Goal: Task Accomplishment & Management: Use online tool/utility

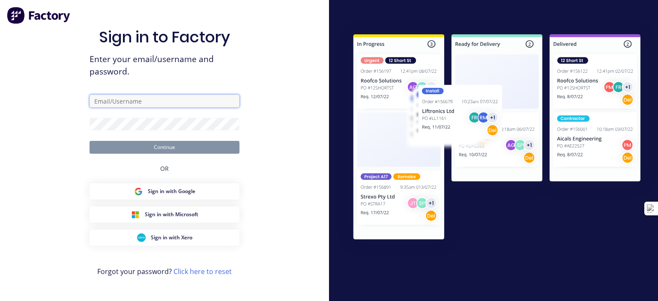
type input "[EMAIL_ADDRESS][DOMAIN_NAME]"
click at [158, 148] on button "Continue" at bounding box center [165, 147] width 150 height 13
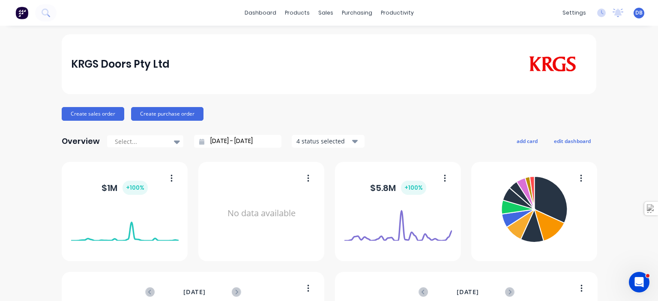
click at [626, 277] on div "KRGS Doors Pty Ltd Create sales order Create purchase order Overview Select... …" at bounding box center [329, 257] width 658 height 447
click at [639, 284] on icon "Open Intercom Messenger" at bounding box center [640, 283] width 14 height 14
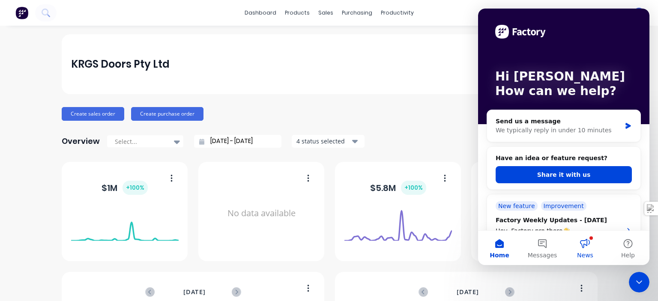
click at [591, 246] on button "News" at bounding box center [585, 248] width 43 height 34
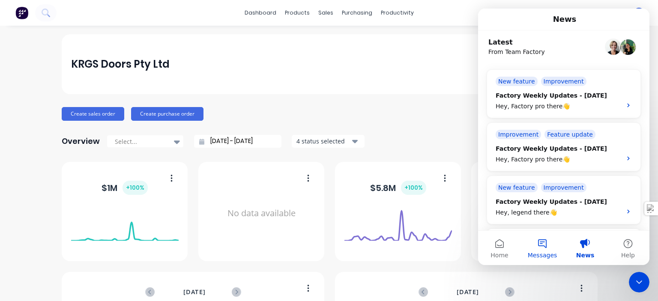
click at [539, 246] on button "Messages" at bounding box center [542, 248] width 43 height 34
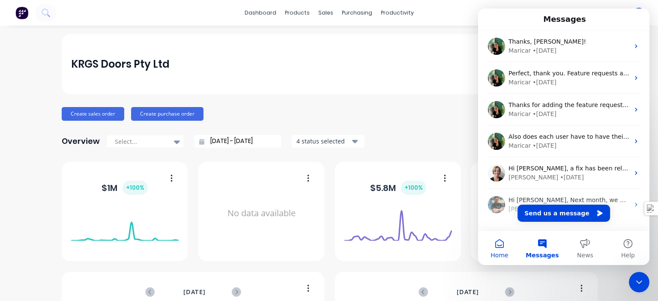
click at [500, 244] on button "Home" at bounding box center [499, 248] width 43 height 34
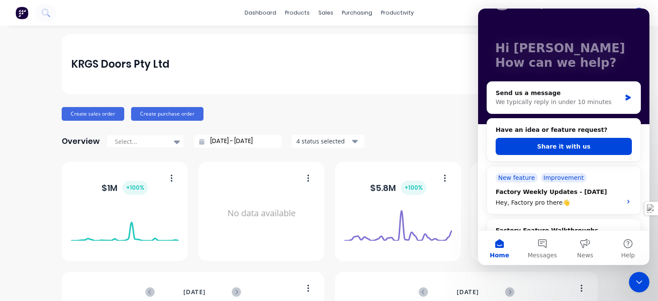
scroll to position [43, 0]
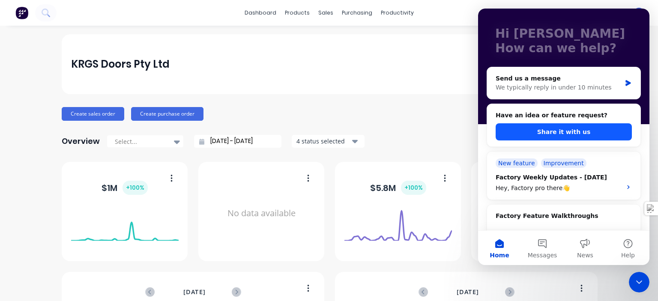
click at [579, 132] on button "Share it with us" at bounding box center [564, 131] width 136 height 17
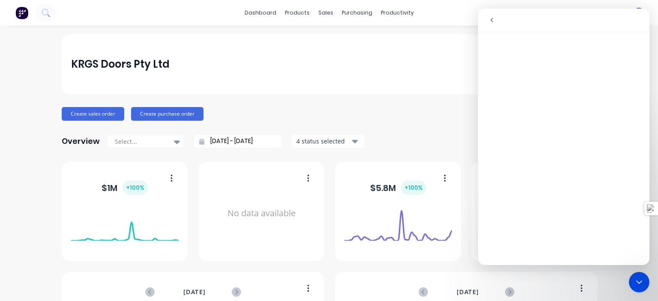
click at [494, 22] on icon "go back" at bounding box center [492, 20] width 7 height 7
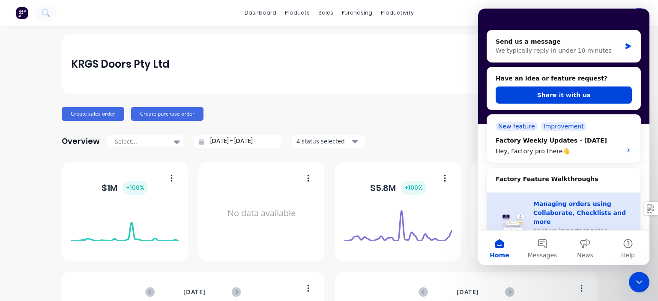
scroll to position [86, 0]
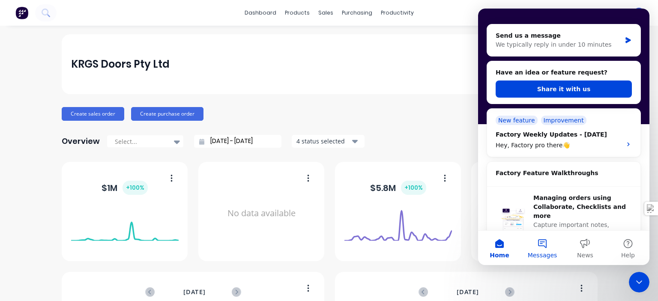
click at [550, 245] on button "Messages" at bounding box center [542, 248] width 43 height 34
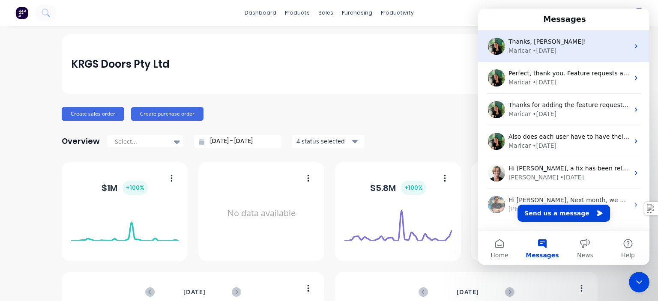
click at [582, 54] on div "Maricar • [DATE]" at bounding box center [569, 50] width 121 height 9
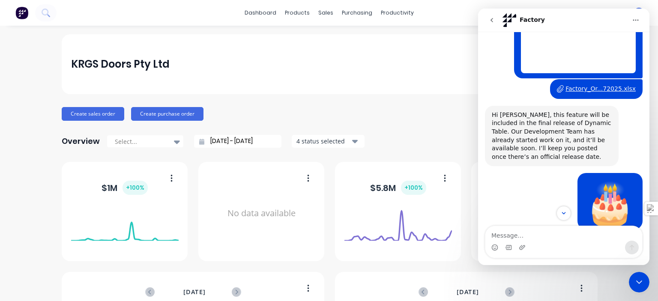
scroll to position [210, 0]
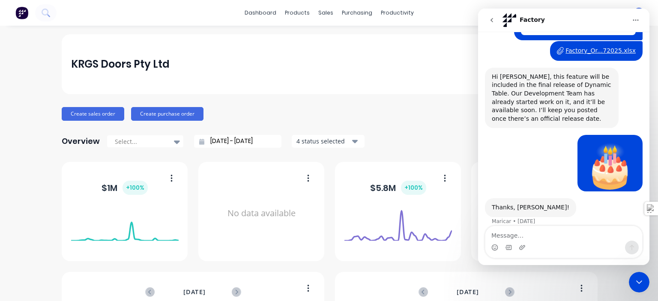
click at [598, 48] on div "Factory_Or...72025.xlsx" at bounding box center [601, 50] width 70 height 9
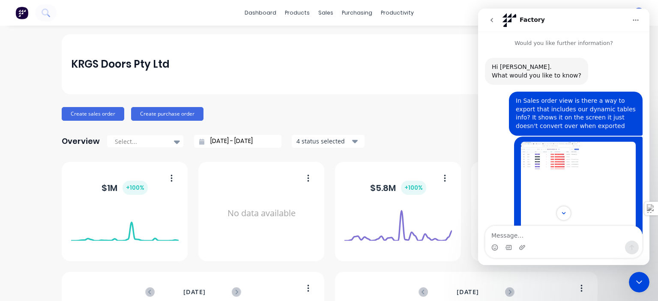
scroll to position [0, 0]
click at [641, 20] on button "Home" at bounding box center [636, 20] width 16 height 16
click at [426, 82] on div "KRGS Doors Pty Ltd" at bounding box center [329, 64] width 535 height 60
click at [643, 287] on icon "Close Intercom Messenger" at bounding box center [639, 282] width 10 height 10
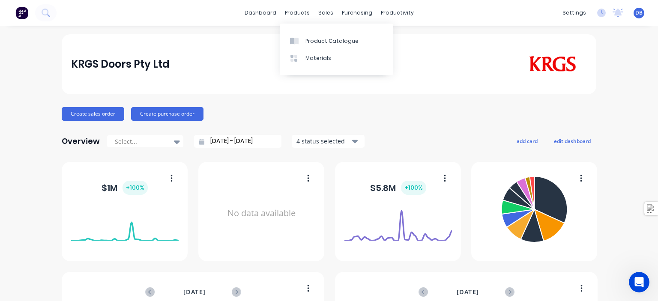
scroll to position [210, 0]
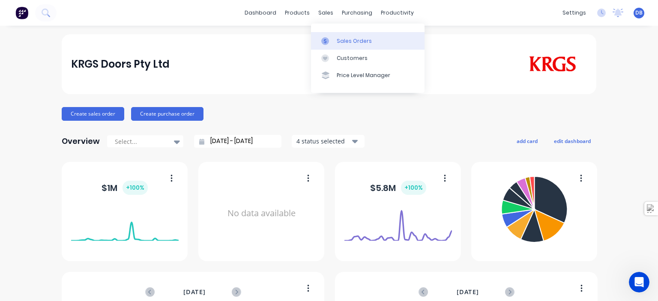
click at [339, 40] on div "Sales Orders" at bounding box center [354, 41] width 35 height 8
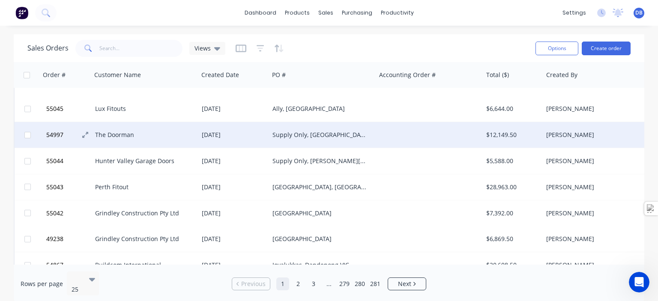
scroll to position [478, 0]
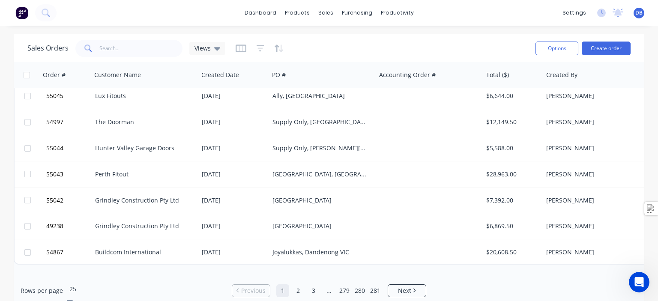
click at [73, 297] on icon at bounding box center [70, 301] width 6 height 9
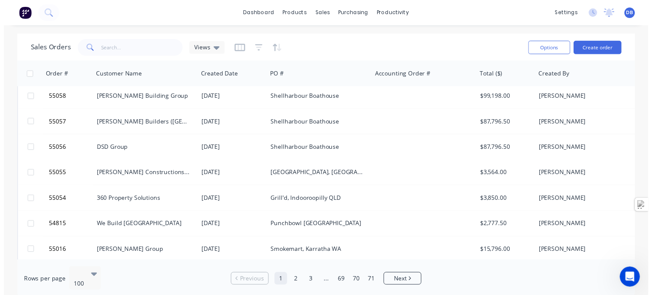
scroll to position [0, 0]
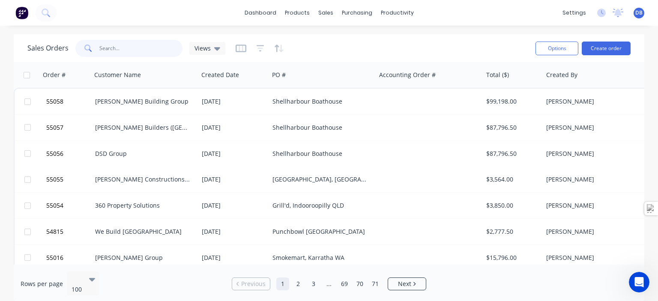
click at [128, 52] on input "text" at bounding box center [141, 48] width 84 height 17
click at [129, 51] on input "text" at bounding box center [141, 48] width 84 height 17
type input "55028"
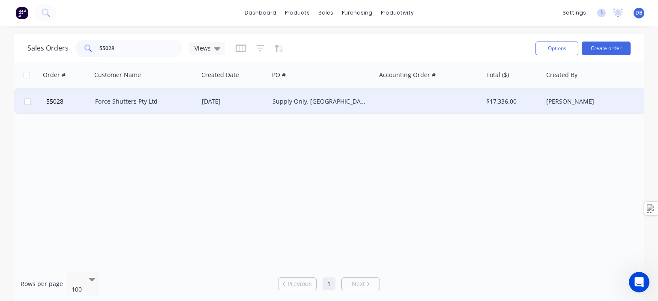
click at [175, 99] on div "Force Shutters Pty Ltd" at bounding box center [142, 101] width 95 height 9
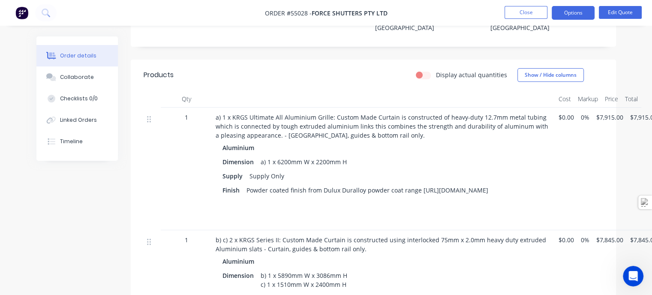
scroll to position [300, 0]
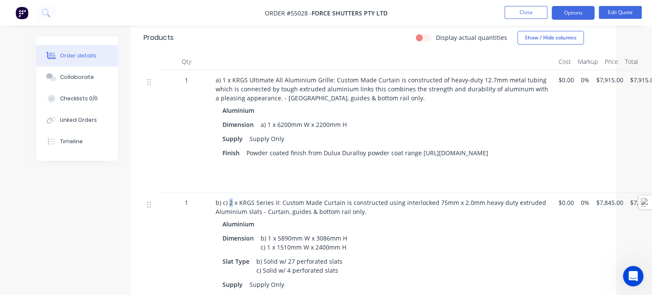
click at [230, 198] on span "b) c) 2 x KRGS Series II: Custom Made Curtain is constructed using interlocked …" at bounding box center [382, 206] width 332 height 17
click at [573, 11] on button "Options" at bounding box center [573, 13] width 43 height 14
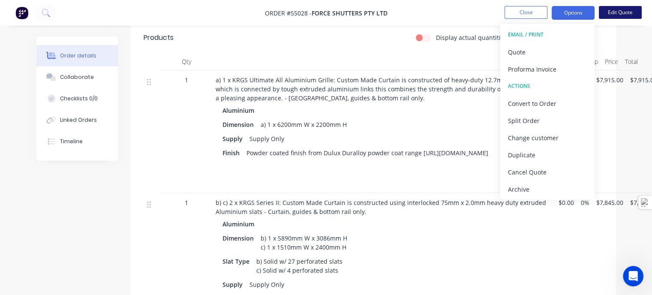
drag, startPoint x: 598, startPoint y: 12, endPoint x: 602, endPoint y: 13, distance: 4.3
click at [600, 13] on ul "Close Options EMAIL / PRINT Quote Proforma Invoice ACTIONS Convert to Order Spl…" at bounding box center [573, 13] width 158 height 14
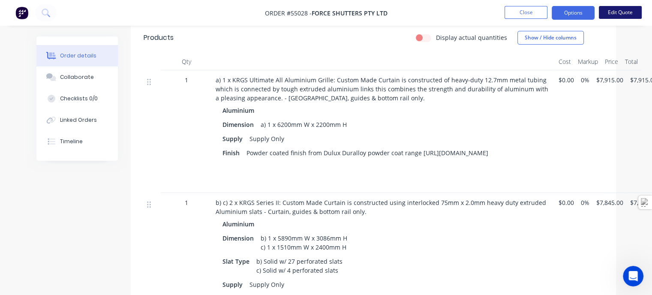
click at [617, 13] on button "Edit Quote" at bounding box center [620, 12] width 43 height 13
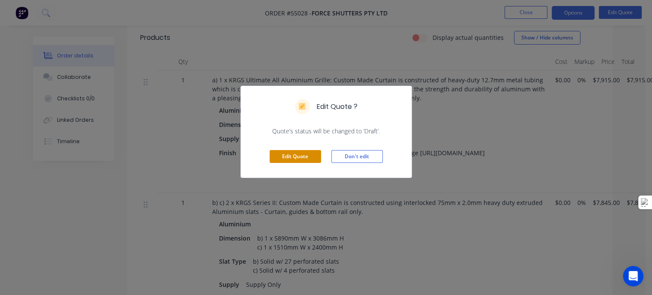
click at [299, 150] on button "Edit Quote" at bounding box center [295, 156] width 51 height 13
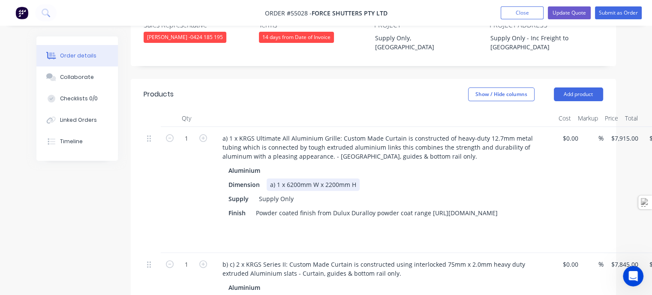
scroll to position [386, 0]
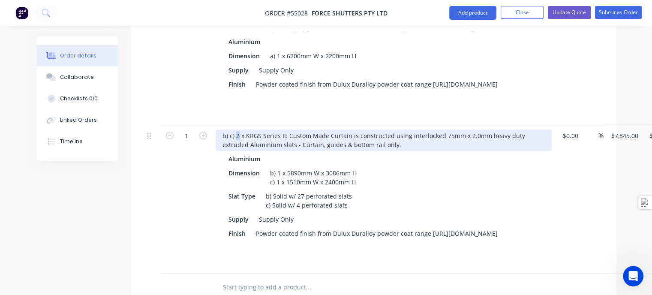
click at [236, 129] on div "b) c) 2 x KRGS Series II: Custom Made Curtain is constructed using interlocked …" at bounding box center [384, 139] width 336 height 21
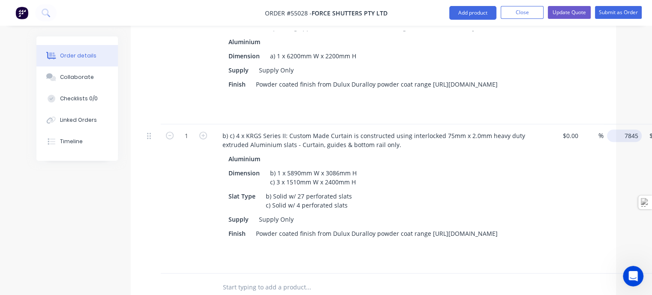
click at [603, 124] on div "1 b) c) 4 x KRGS Series II: Custom Made Curtain is constructed using interlocke…" at bounding box center [373, 198] width 459 height 149
type input "$12,325.00"
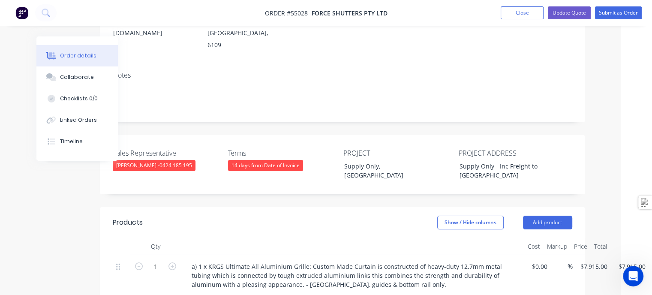
scroll to position [0, 31]
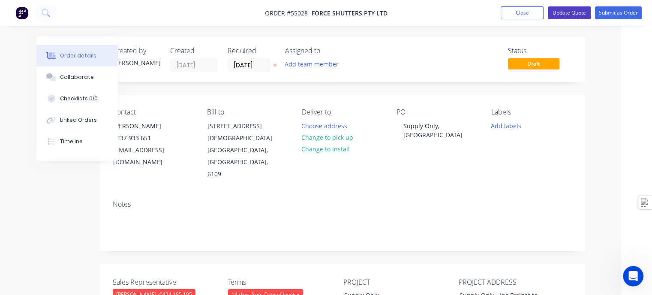
click at [571, 15] on button "Update Quote" at bounding box center [569, 12] width 43 height 13
type input "$12,325.00"
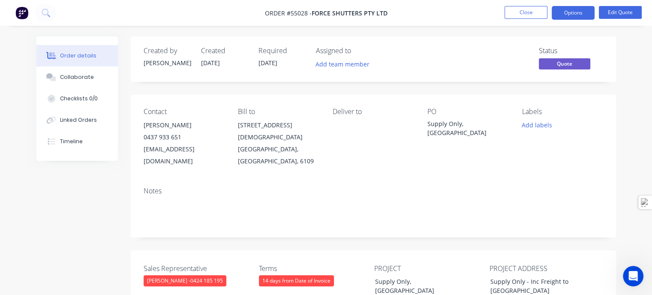
scroll to position [216, 0]
click at [571, 15] on button "Options" at bounding box center [573, 13] width 43 height 14
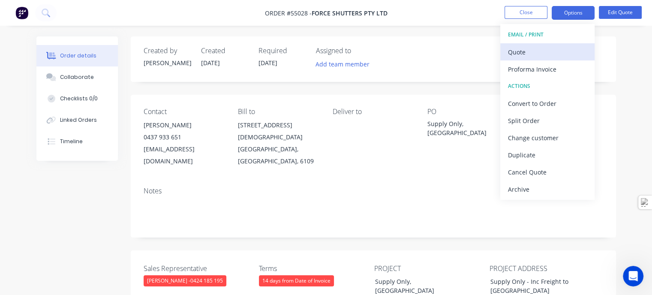
click at [519, 57] on div "Quote" at bounding box center [547, 52] width 79 height 12
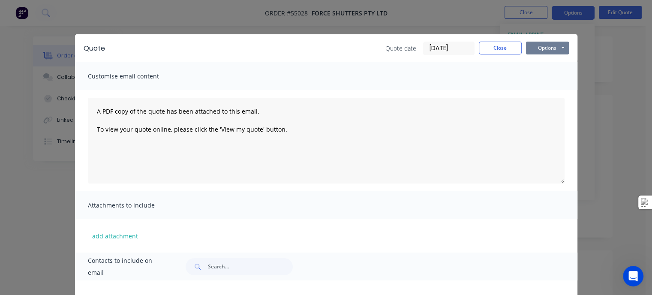
click at [542, 47] on button "Options" at bounding box center [547, 48] width 43 height 13
click at [544, 64] on button "Preview" at bounding box center [553, 63] width 55 height 14
